Goal: Navigation & Orientation: Find specific page/section

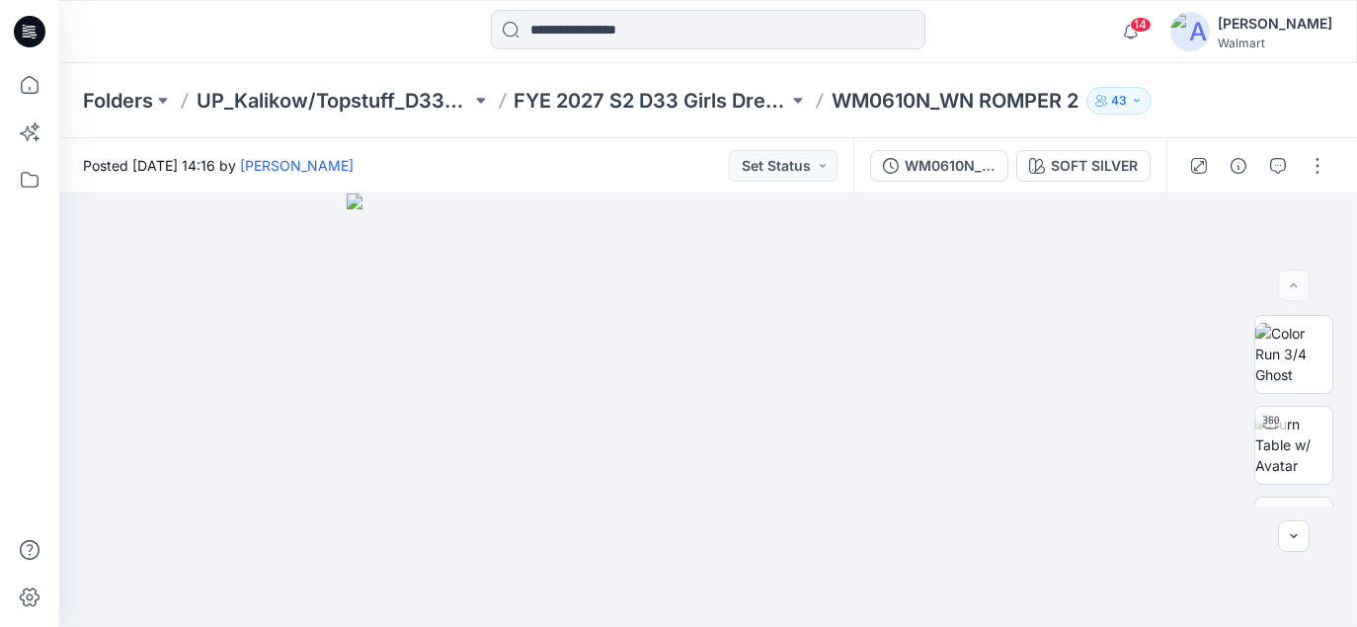
click at [24, 35] on icon at bounding box center [30, 32] width 32 height 32
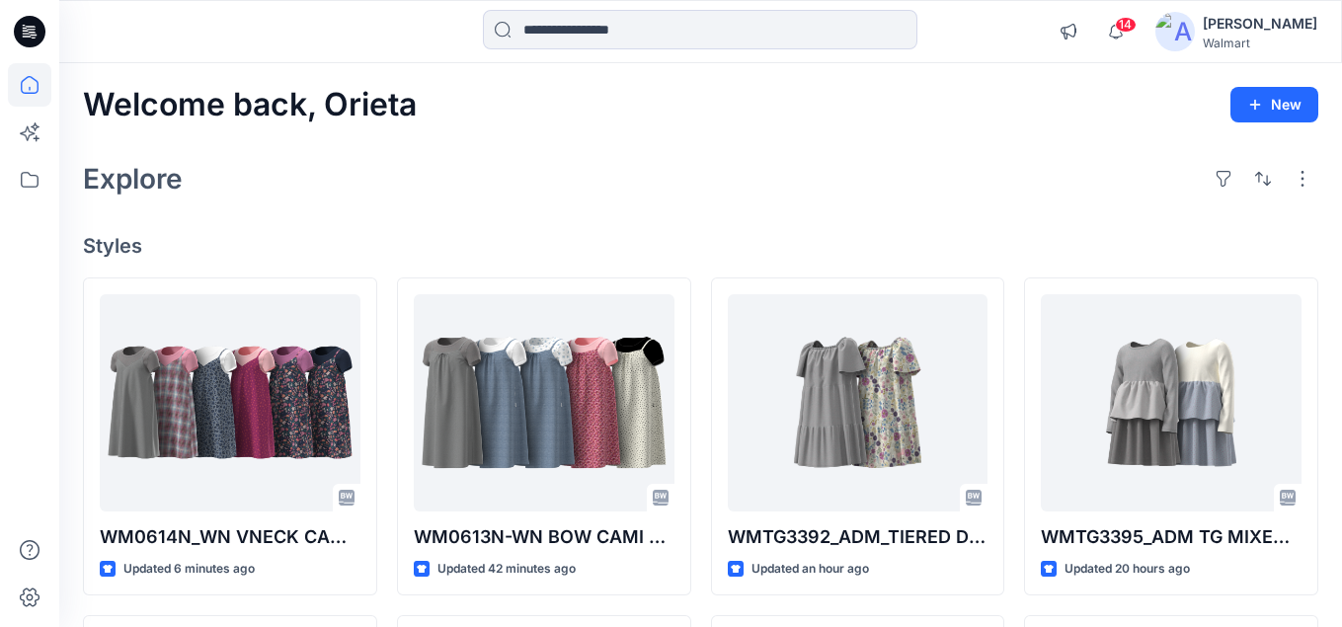
click at [775, 241] on h4 "Styles" at bounding box center [700, 246] width 1235 height 24
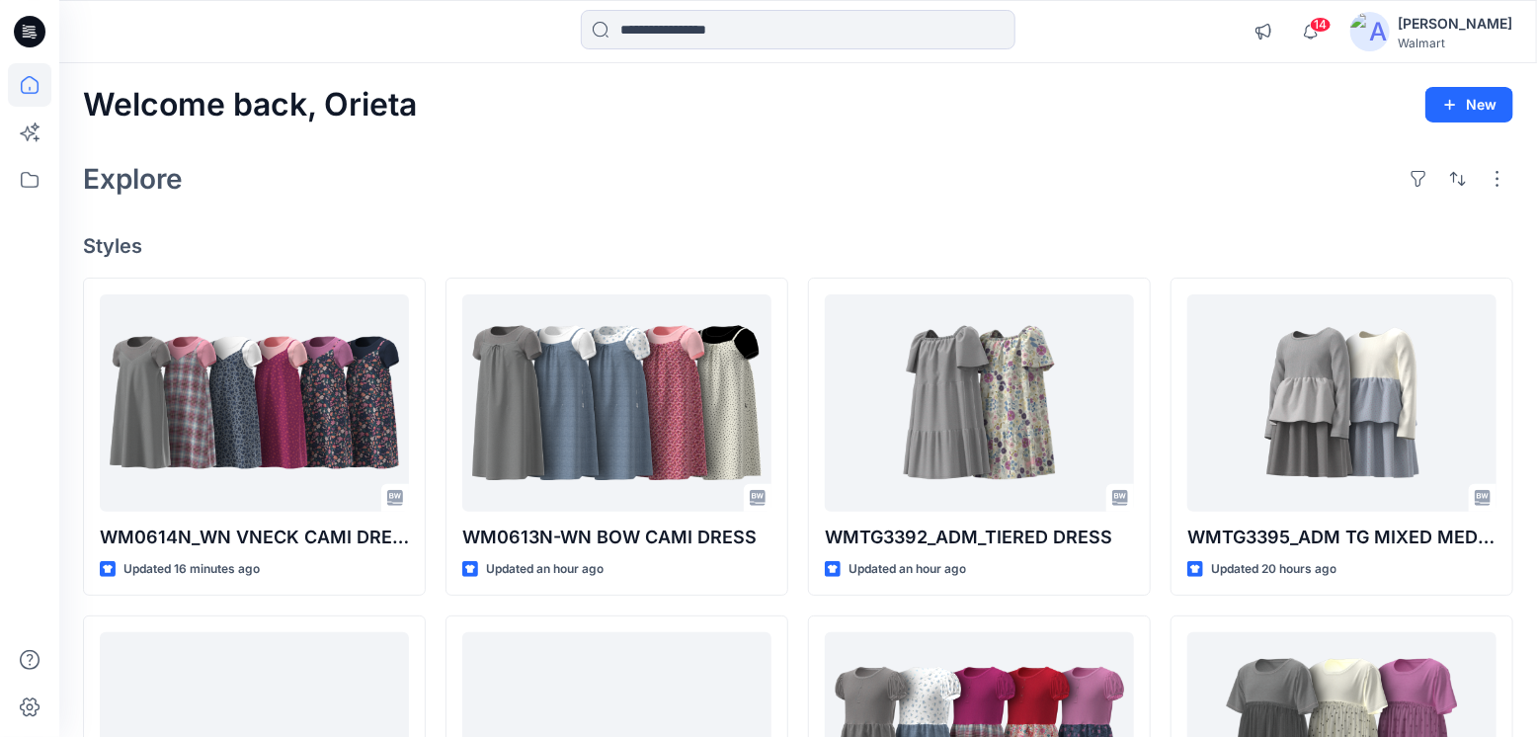
drag, startPoint x: 570, startPoint y: 111, endPoint x: 612, endPoint y: 120, distance: 43.6
click at [570, 111] on div "Welcome back, Orieta New" at bounding box center [798, 105] width 1430 height 37
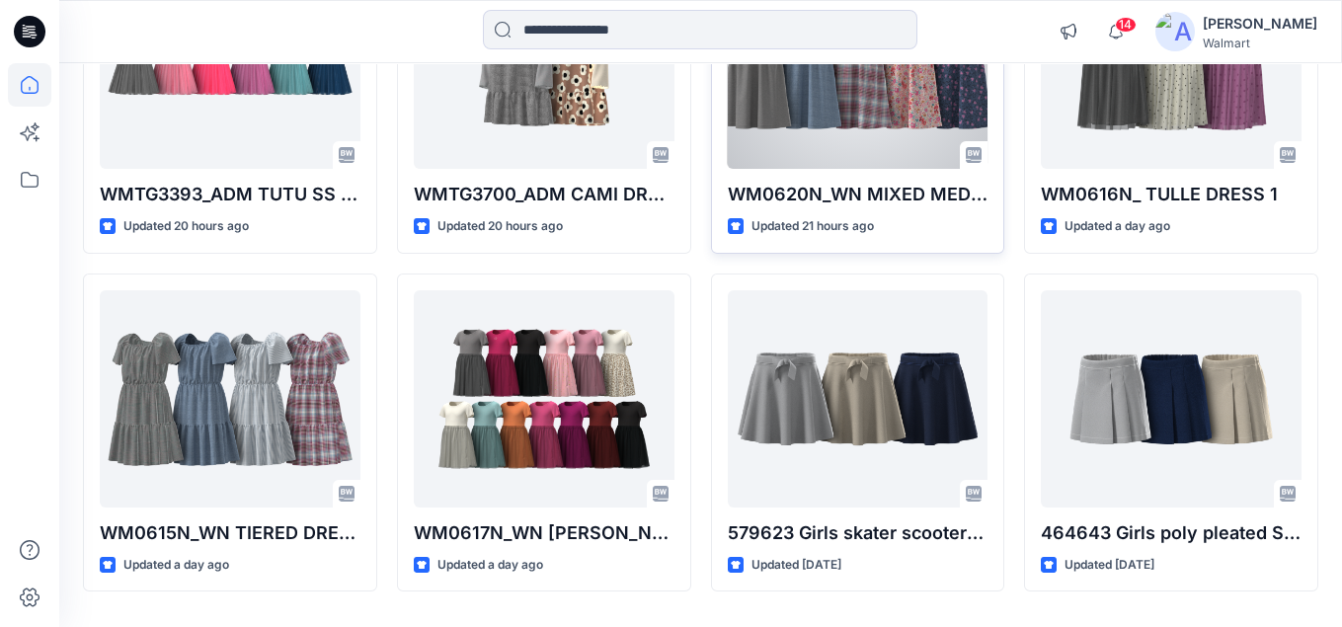
scroll to position [691, 0]
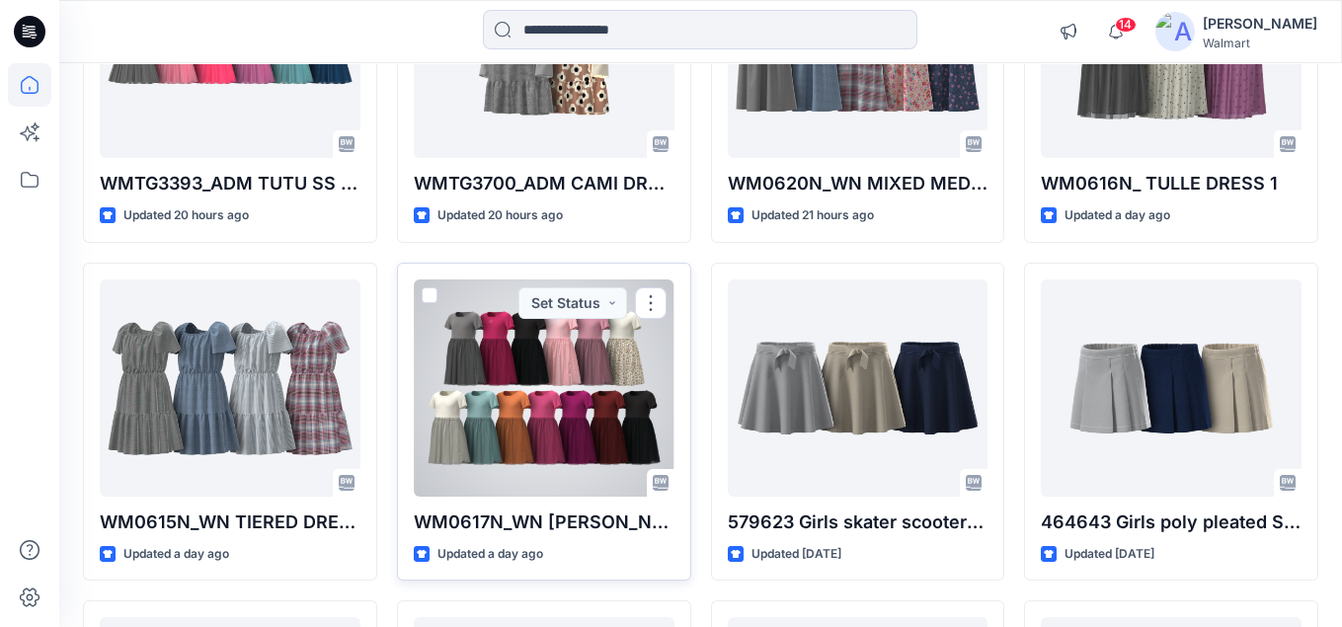
click at [448, 363] on div at bounding box center [544, 387] width 261 height 217
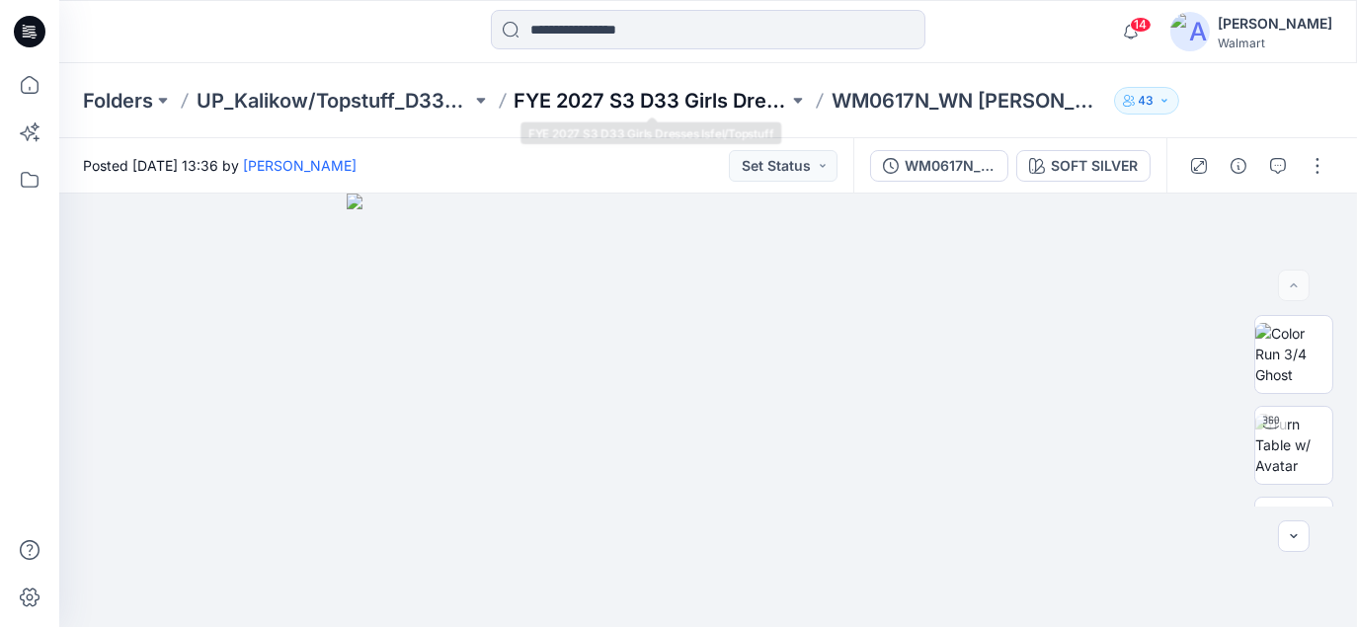
click at [692, 106] on p "FYE 2027 S3 D33 Girls Dresses Isfel/Topstuff" at bounding box center [652, 101] width 275 height 28
